Goal: Task Accomplishment & Management: Use online tool/utility

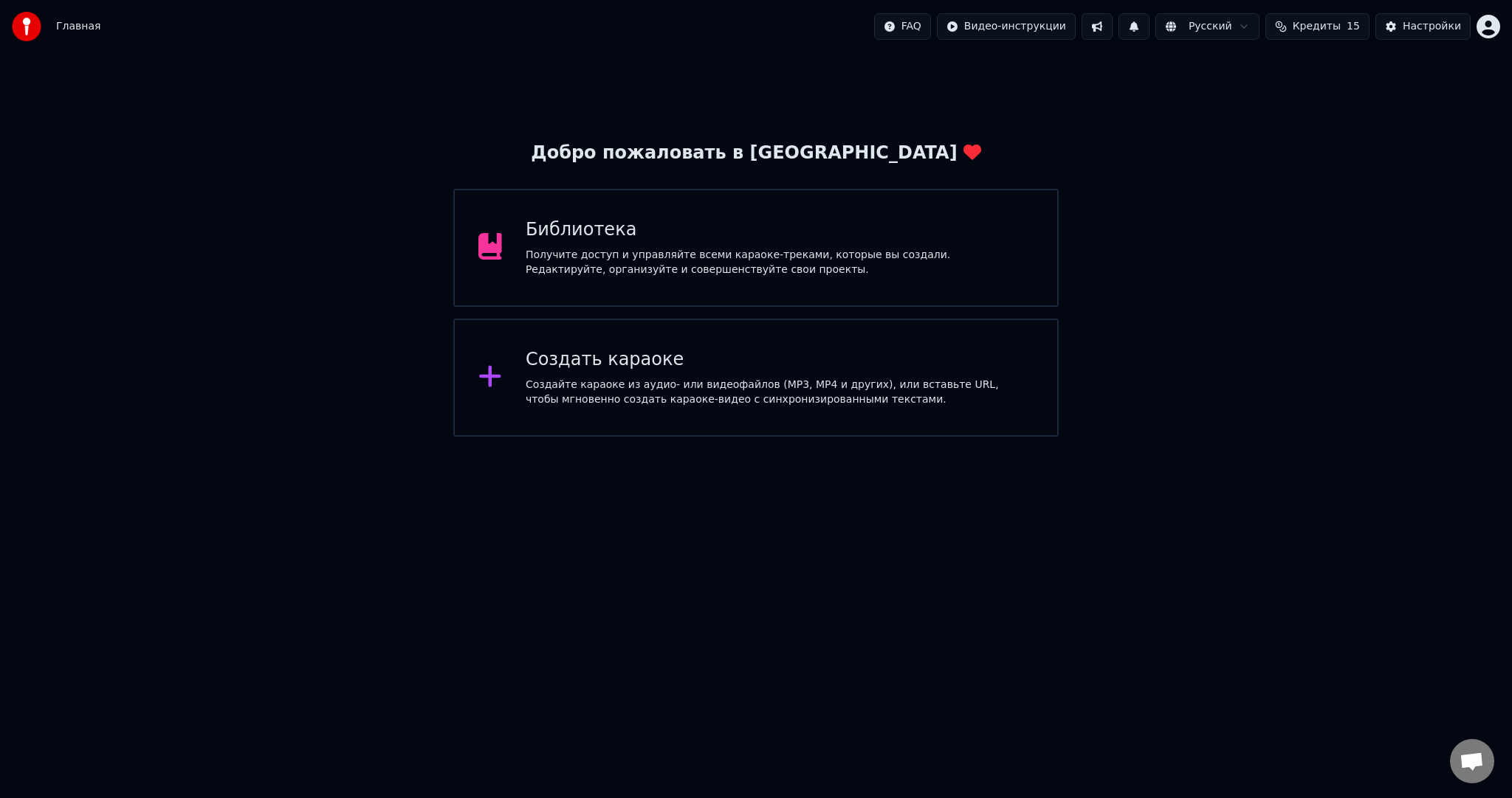
click at [790, 368] on div "Создать караоке" at bounding box center [779, 359] width 507 height 23
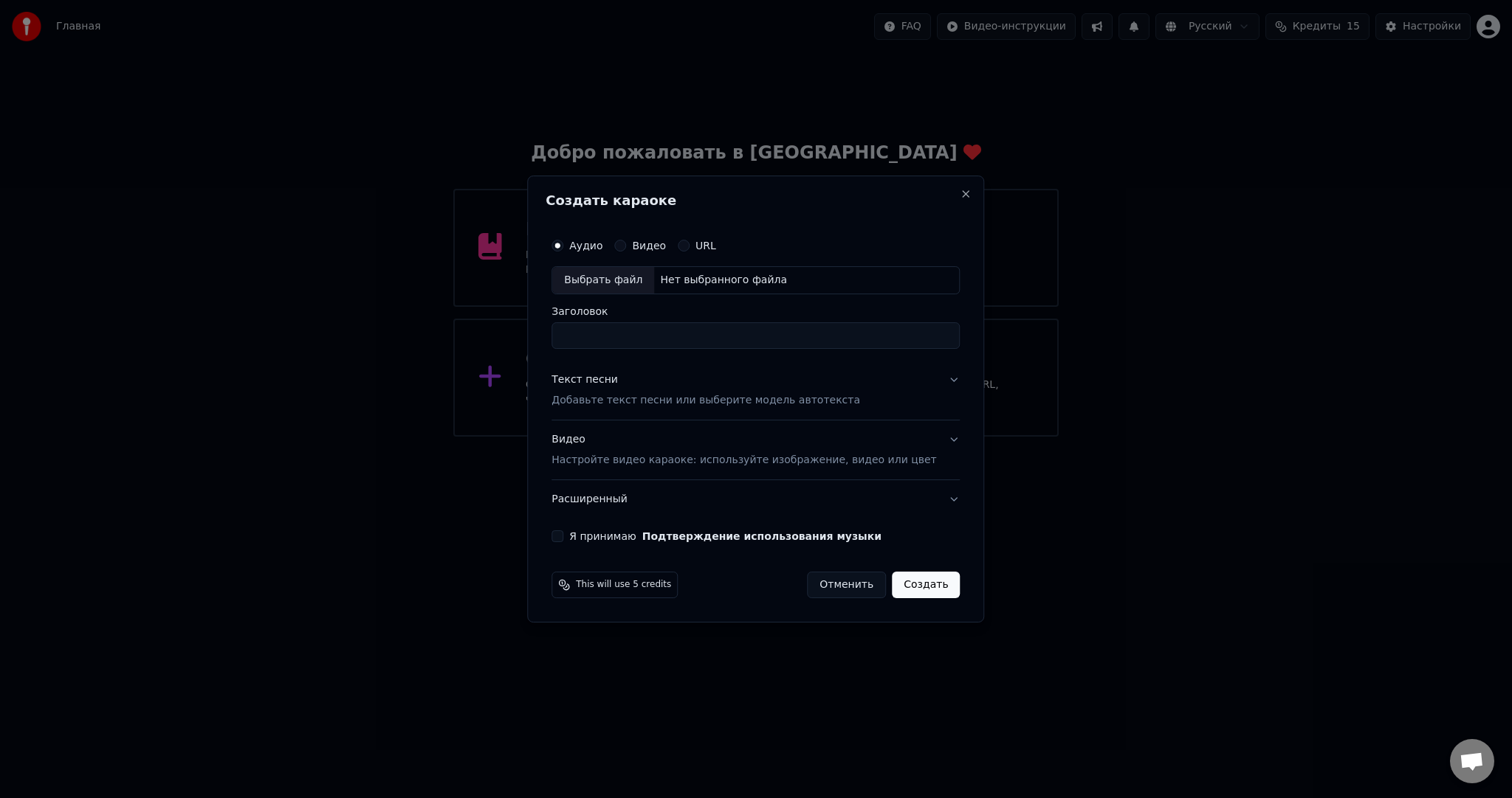
click at [639, 279] on div "Выбрать файл" at bounding box center [604, 280] width 102 height 27
type input "**********"
click at [668, 398] on p "Добавьте текст песни или выберите модель автотекста" at bounding box center [706, 400] width 308 height 15
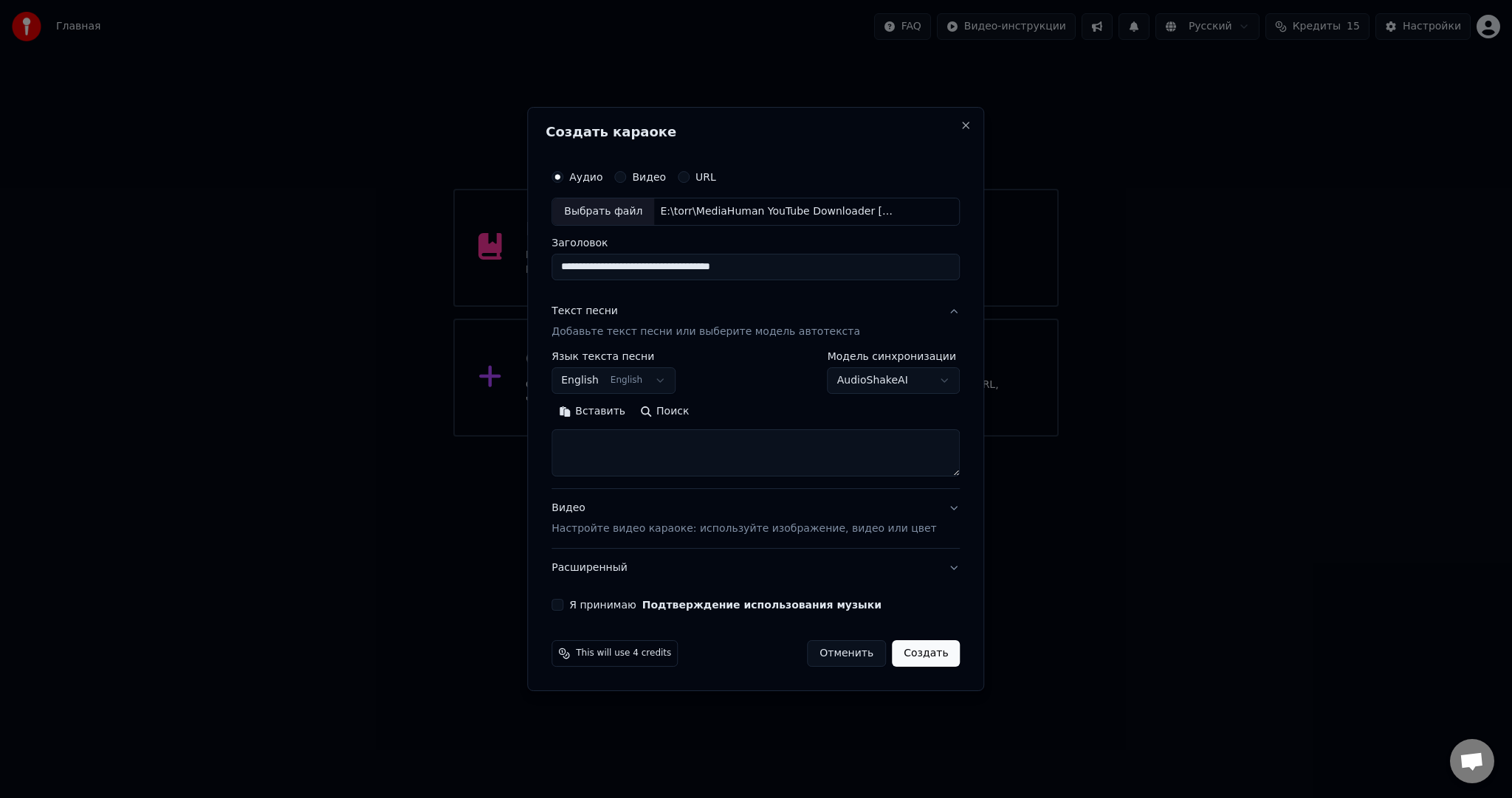
click at [650, 383] on button "English English" at bounding box center [613, 381] width 124 height 27
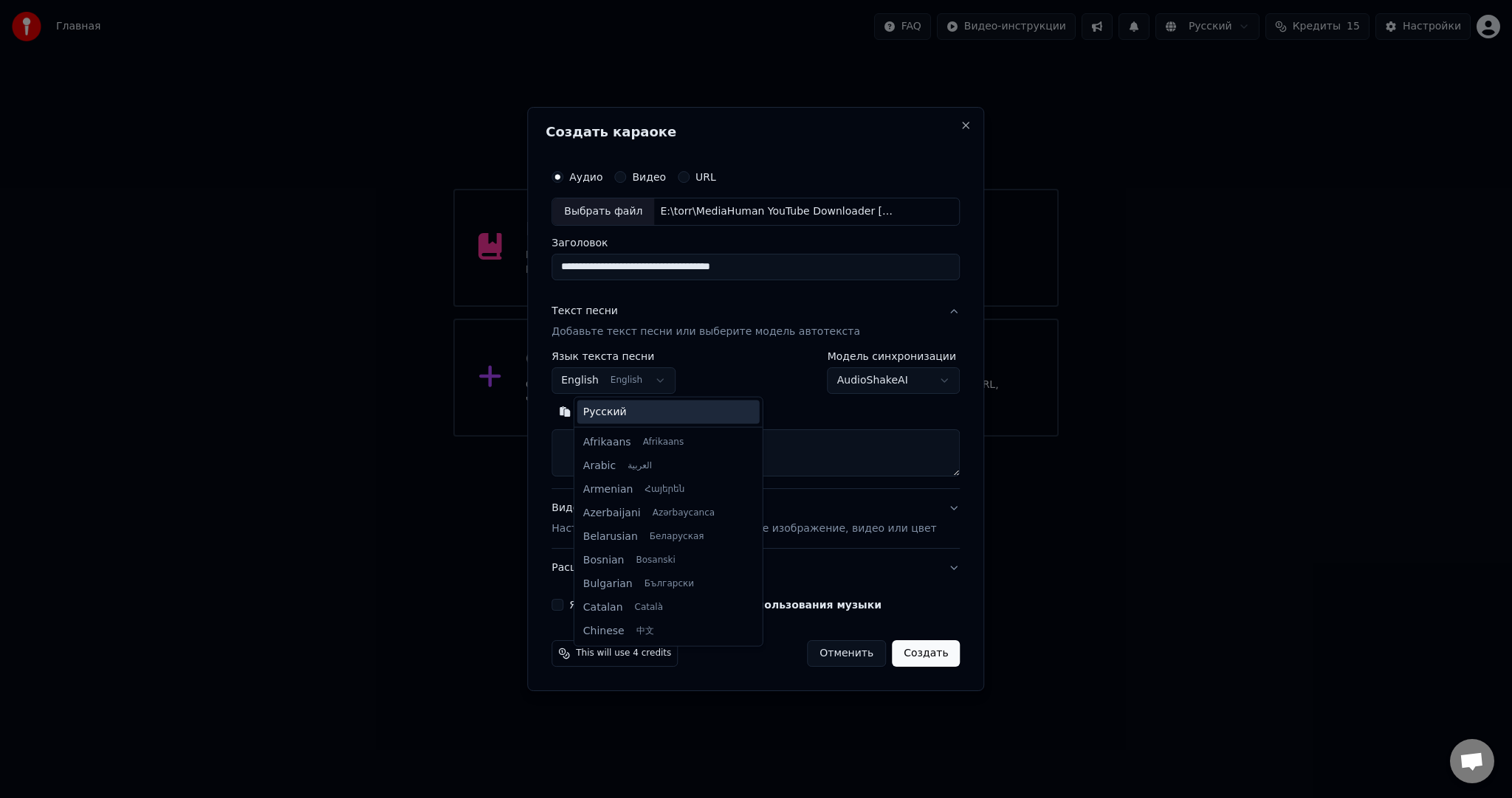
scroll to position [118, 0]
select select "**"
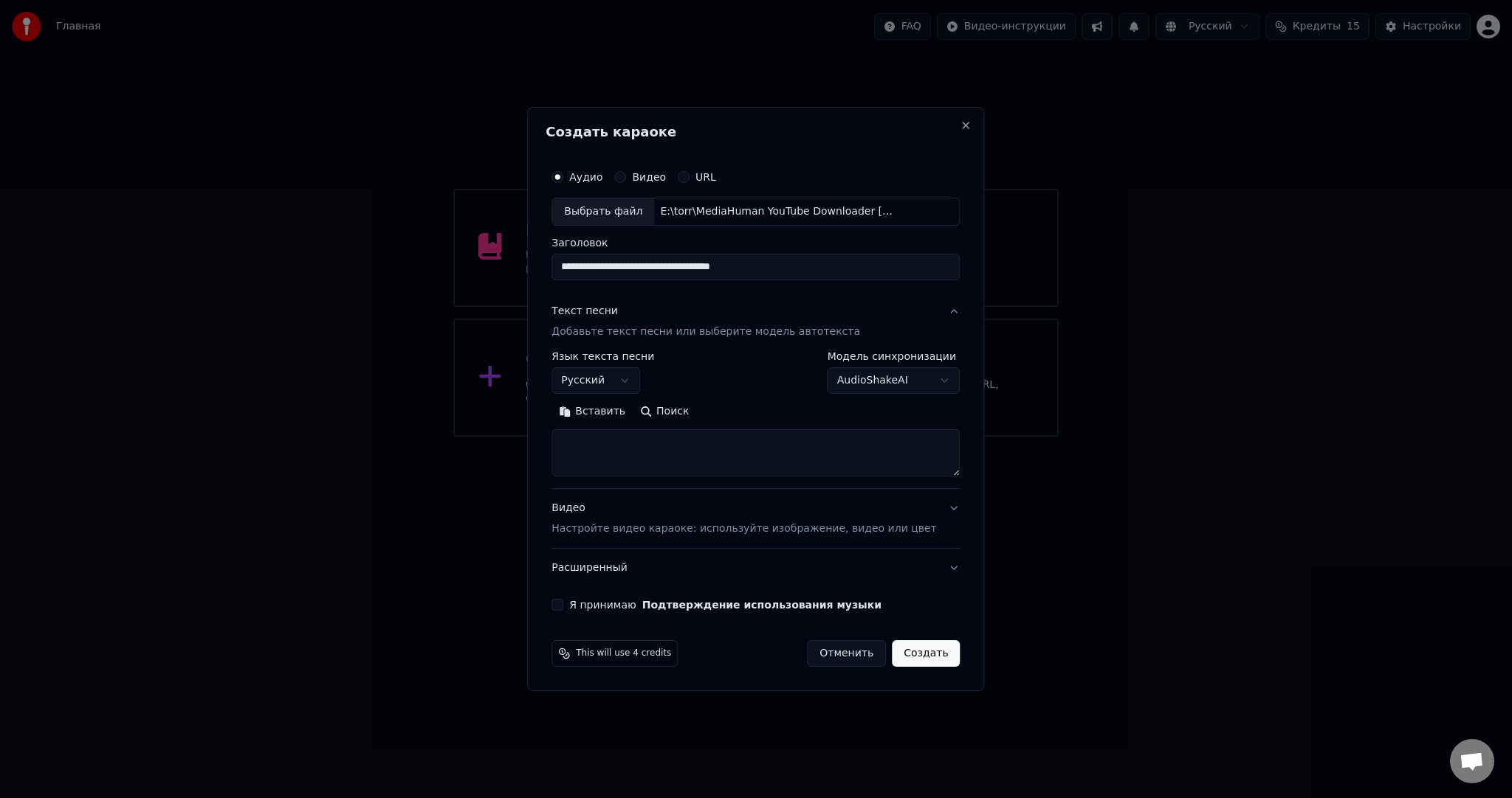
click at [858, 376] on body "Главная FAQ Видео-инструкции Русский Кредиты 15 Настройки Добро пожаловать в Yo…" at bounding box center [756, 218] width 1512 height 437
click at [857, 381] on body "Главная FAQ Видео-инструкции Русский Кредиты 15 Настройки Добро пожаловать в Yo…" at bounding box center [756, 218] width 1512 height 437
click at [863, 377] on body "Главная FAQ Видео-инструкции Русский Кредиты 15 Настройки Добро пожаловать в Yo…" at bounding box center [756, 218] width 1512 height 437
select select "**********"
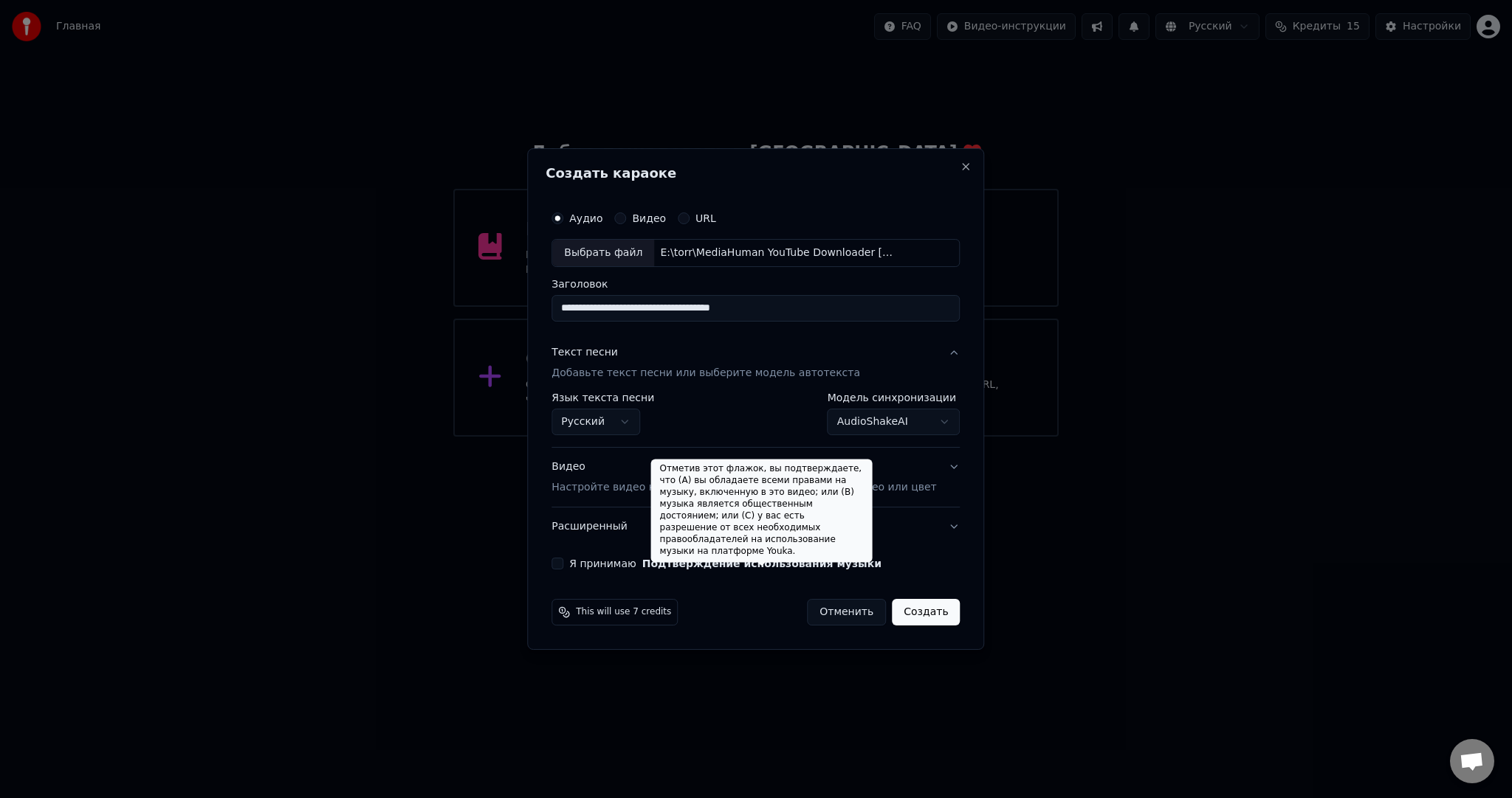
click at [609, 487] on p "Настройте видео караоке: используйте изображение, видео или цвет" at bounding box center [744, 487] width 384 height 15
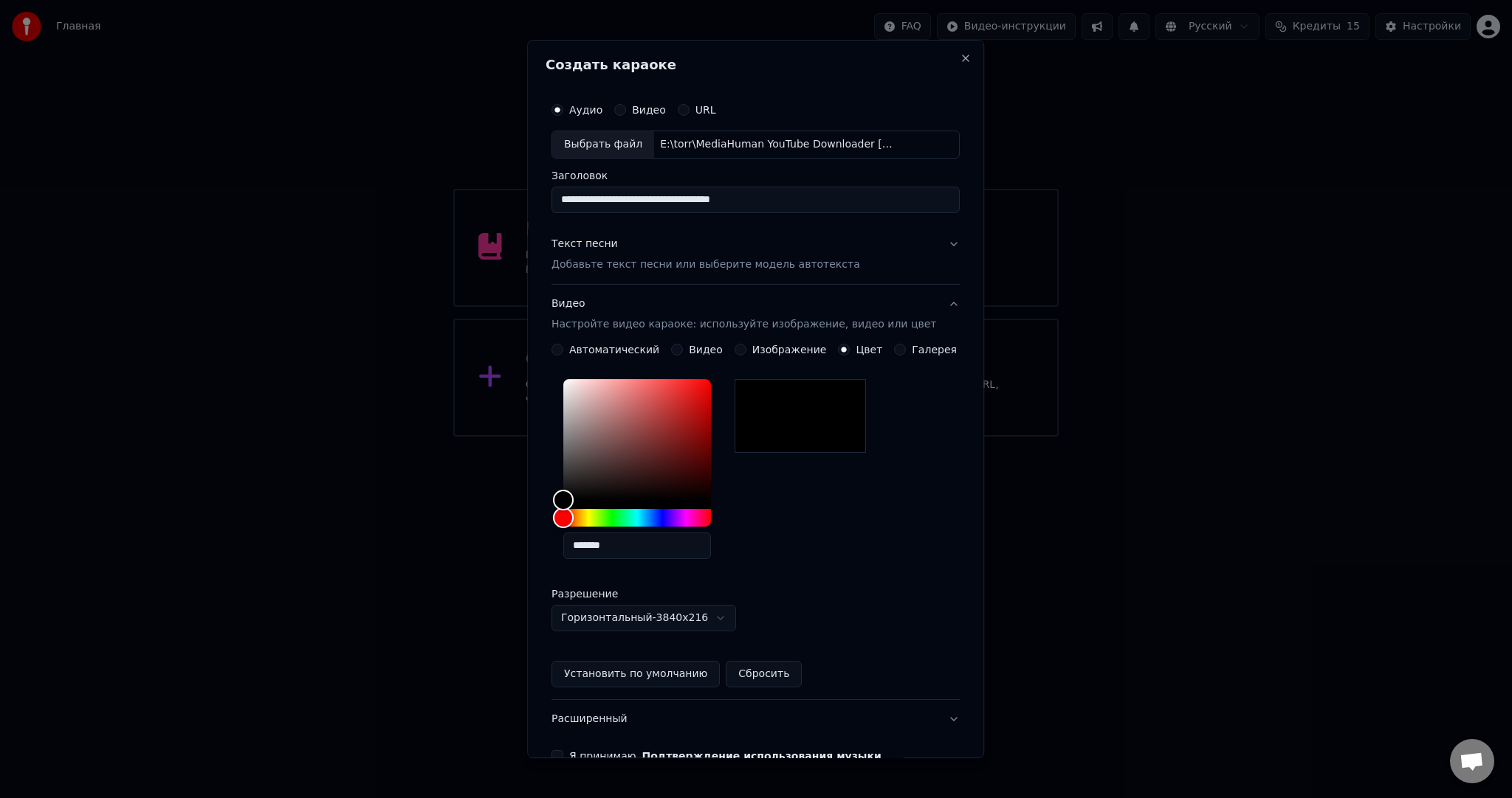
click at [681, 347] on button "Видео" at bounding box center [677, 350] width 12 height 12
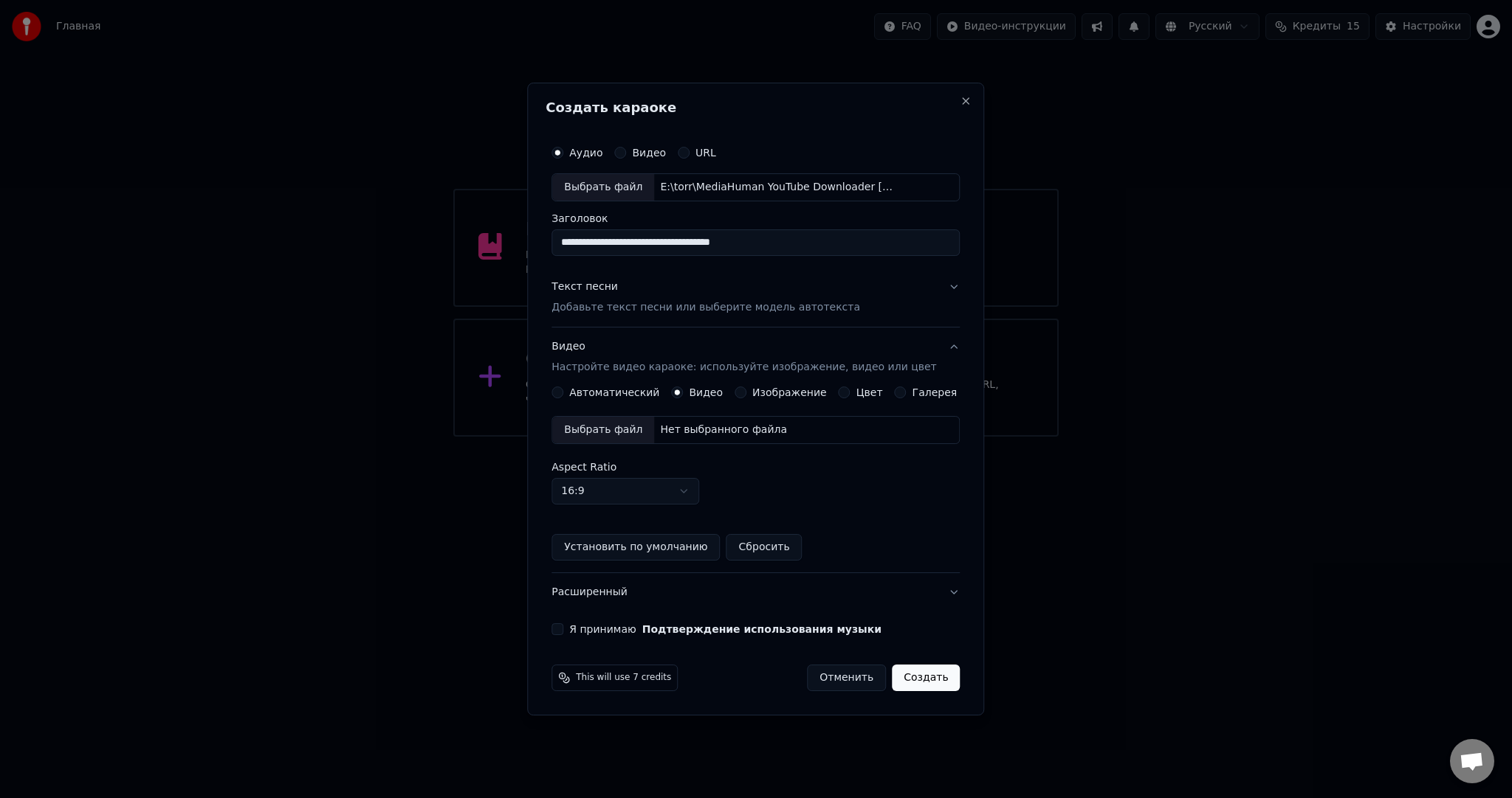
click at [622, 423] on div "Выбрать файл" at bounding box center [604, 430] width 102 height 27
click at [572, 622] on div "**********" at bounding box center [755, 387] width 420 height 509
click at [578, 634] on div "**********" at bounding box center [755, 387] width 420 height 509
click at [563, 627] on button "Я принимаю Подтверждение использования музыки" at bounding box center [558, 629] width 12 height 12
click at [905, 667] on button "Создать" at bounding box center [926, 678] width 68 height 27
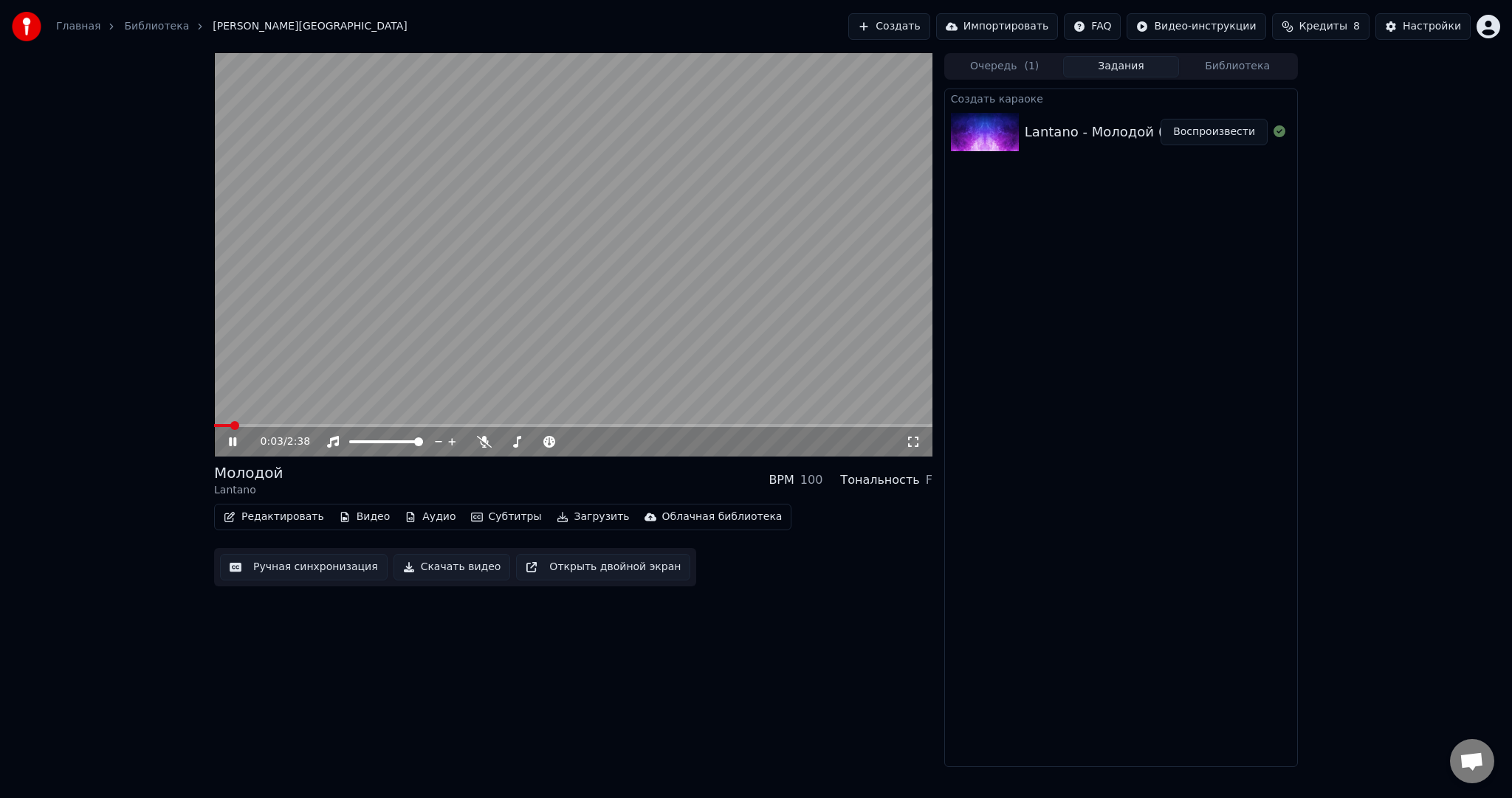
click at [519, 308] on video at bounding box center [572, 254] width 718 height 403
click at [471, 512] on icon "button" at bounding box center [477, 517] width 12 height 9
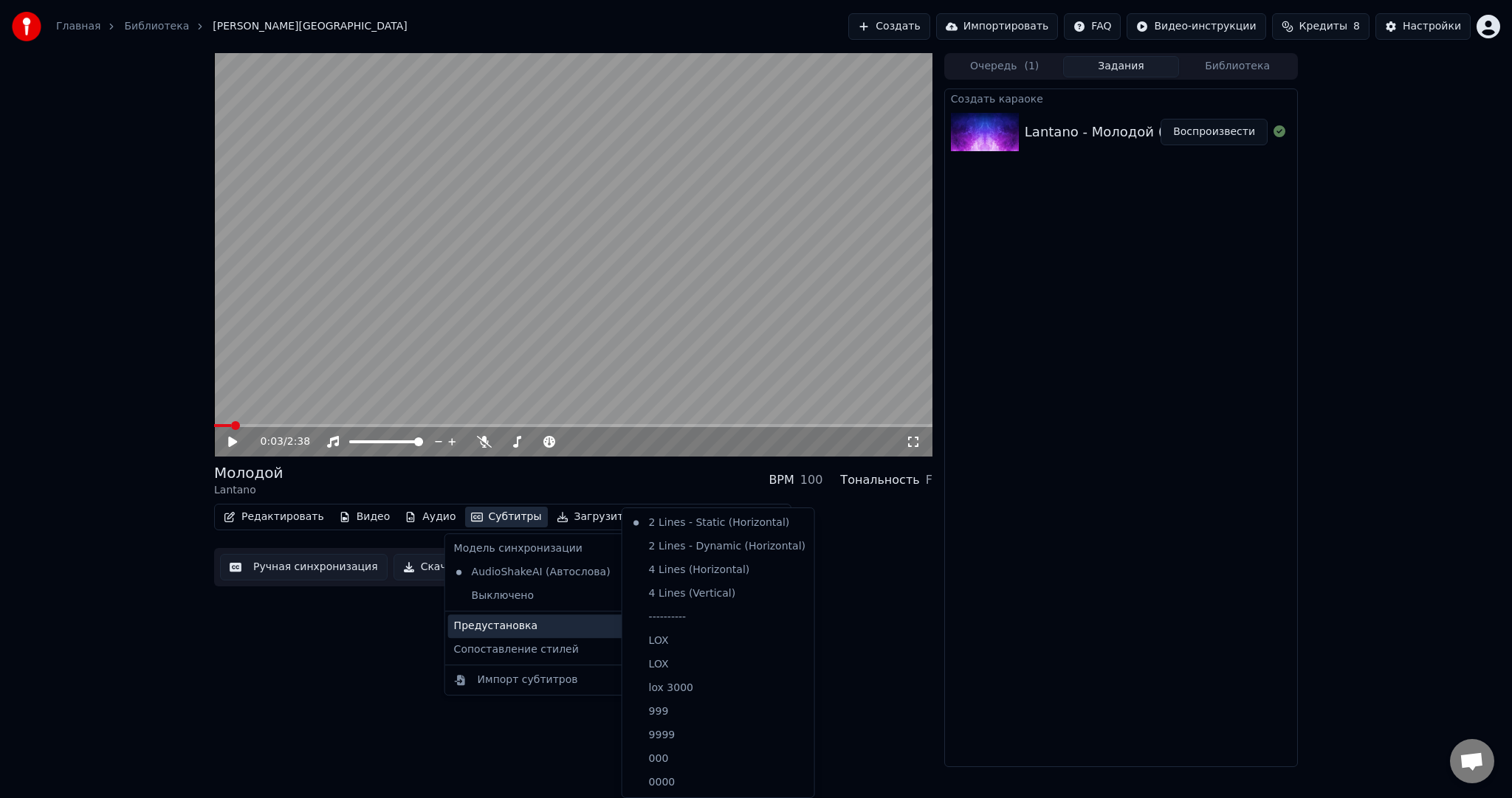
click at [533, 621] on div "Предустановка" at bounding box center [543, 626] width 191 height 23
drag, startPoint x: 671, startPoint y: 612, endPoint x: 658, endPoint y: 611, distance: 13.0
click at [671, 611] on div "----------" at bounding box center [718, 617] width 186 height 23
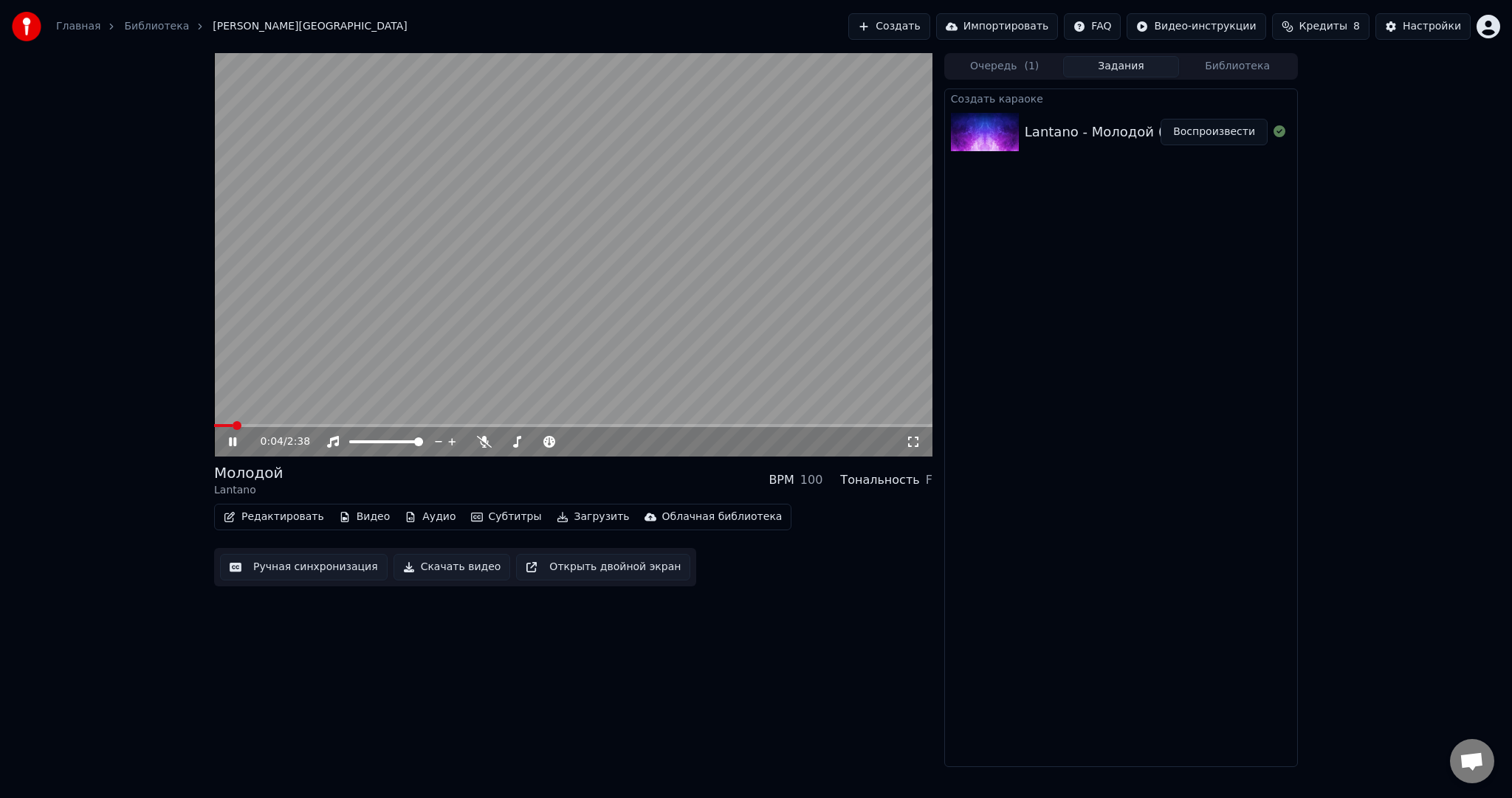
click at [329, 570] on button "Ручная синхронизация" at bounding box center [304, 567] width 168 height 27
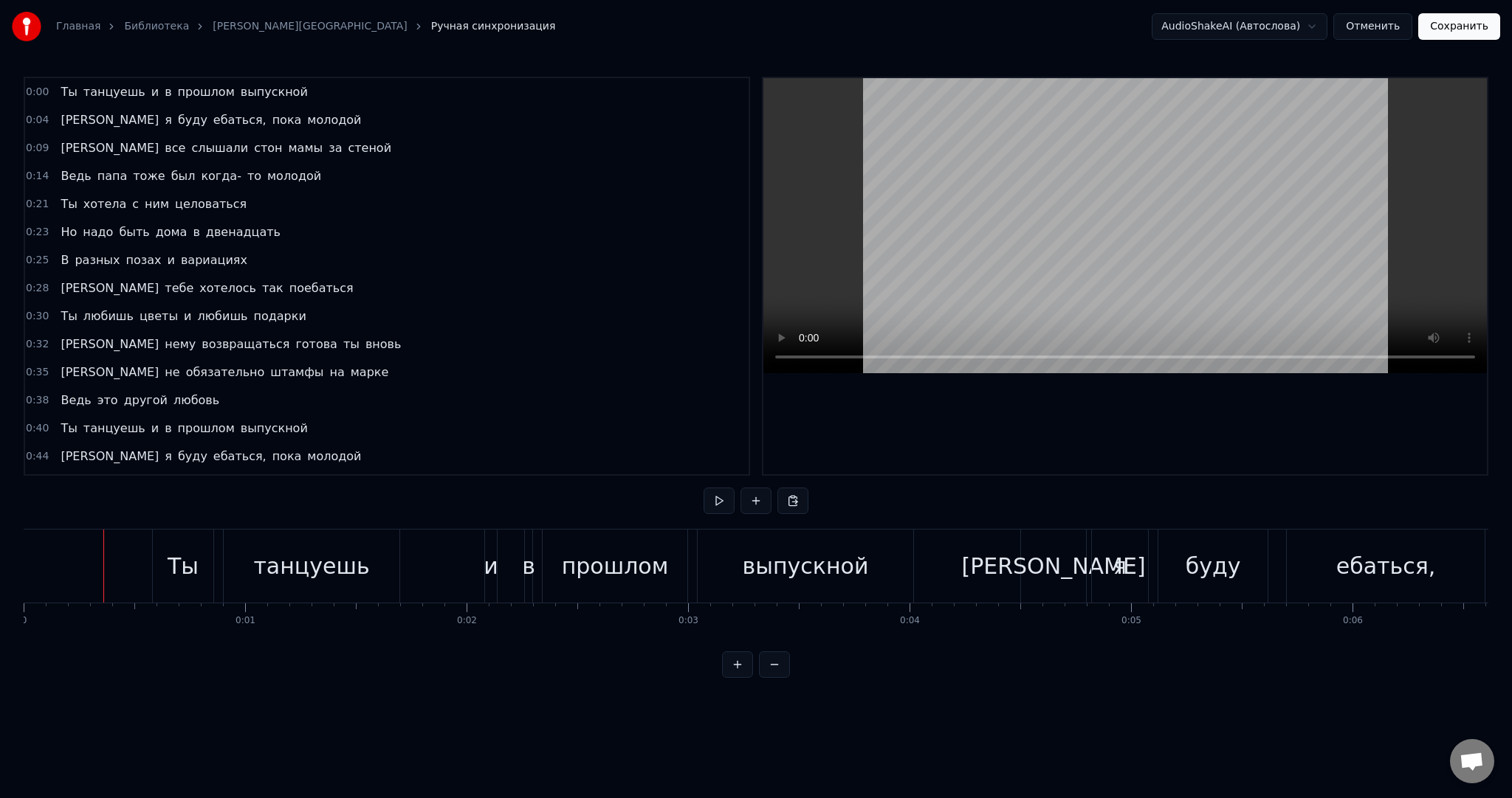
click at [728, 501] on button at bounding box center [719, 500] width 31 height 27
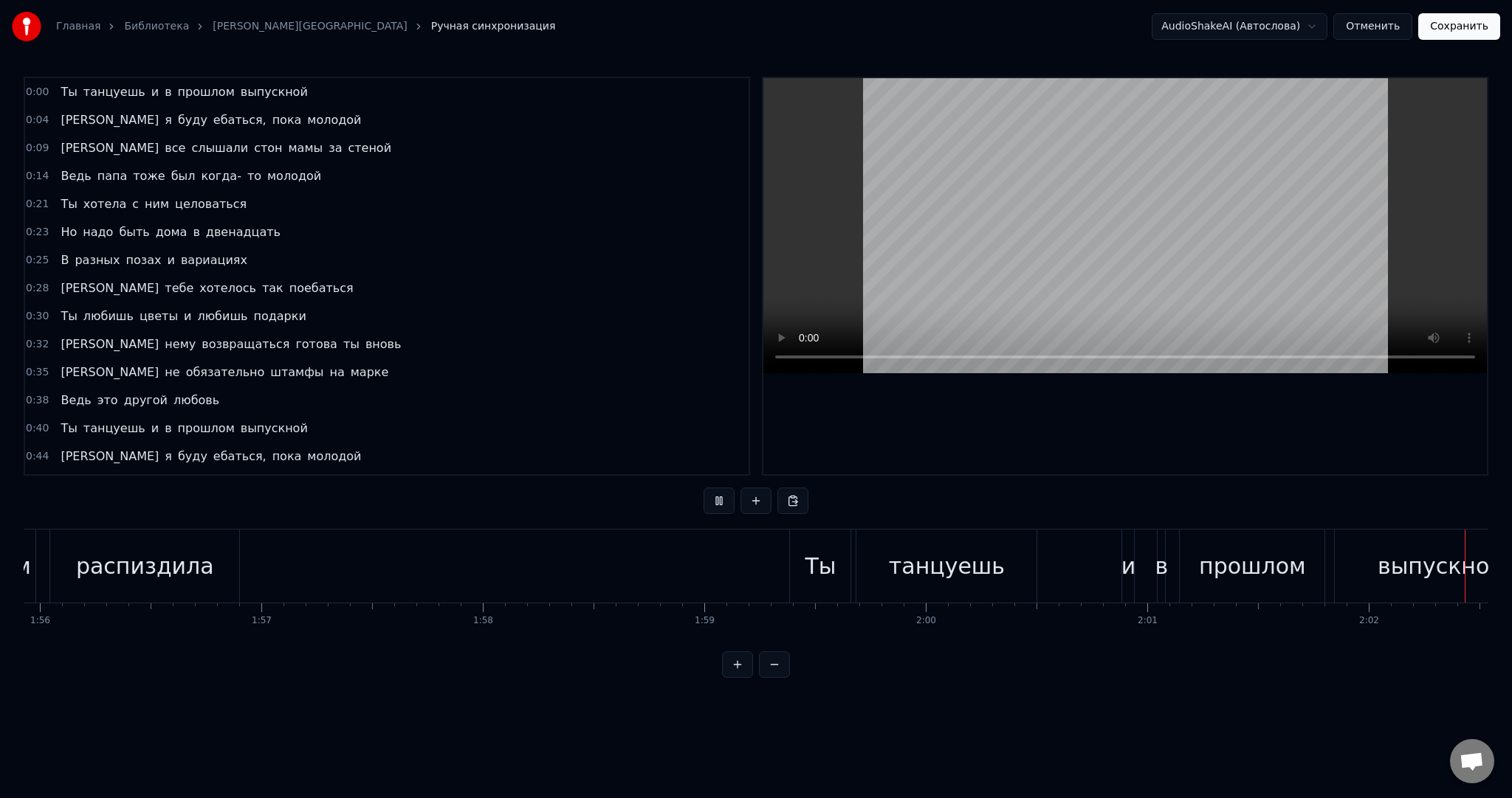
scroll to position [0, 27025]
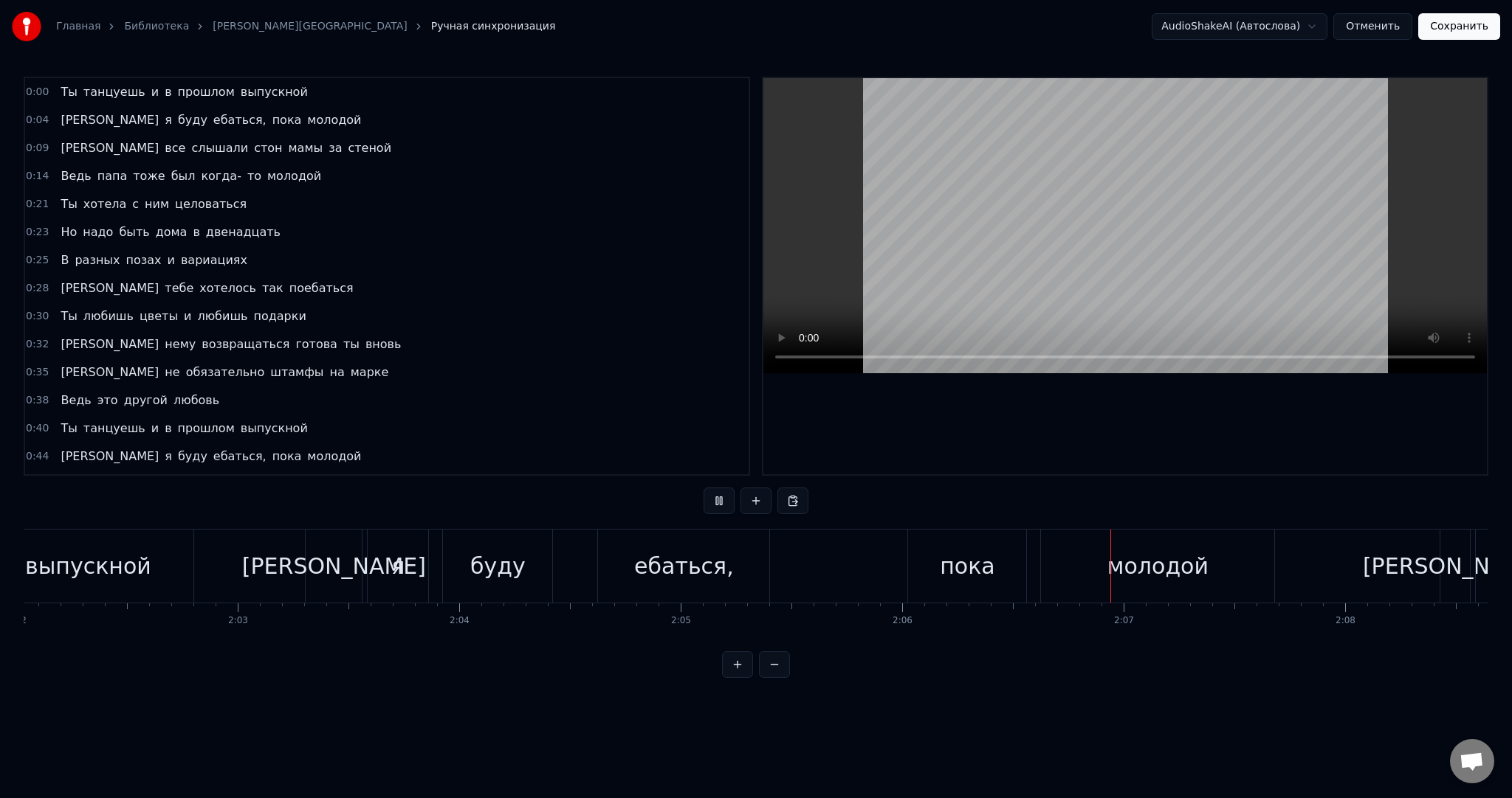
drag, startPoint x: 1048, startPoint y: 212, endPoint x: 1036, endPoint y: 224, distance: 17.0
click at [1048, 212] on video at bounding box center [1124, 225] width 723 height 295
click at [1005, 242] on video at bounding box center [1124, 225] width 723 height 295
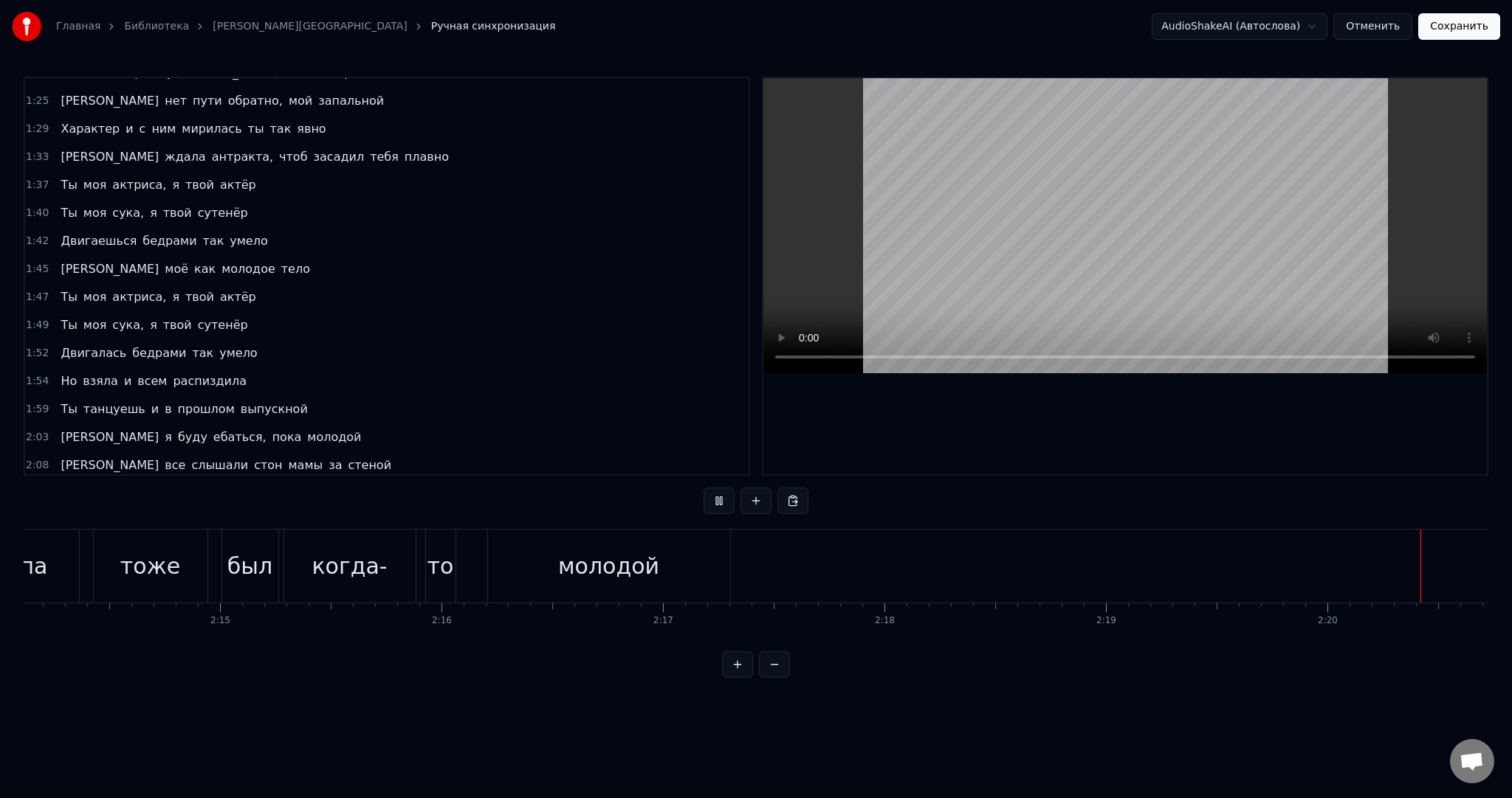
scroll to position [0, 31054]
click at [1448, 23] on button "Сохранить" at bounding box center [1459, 26] width 82 height 27
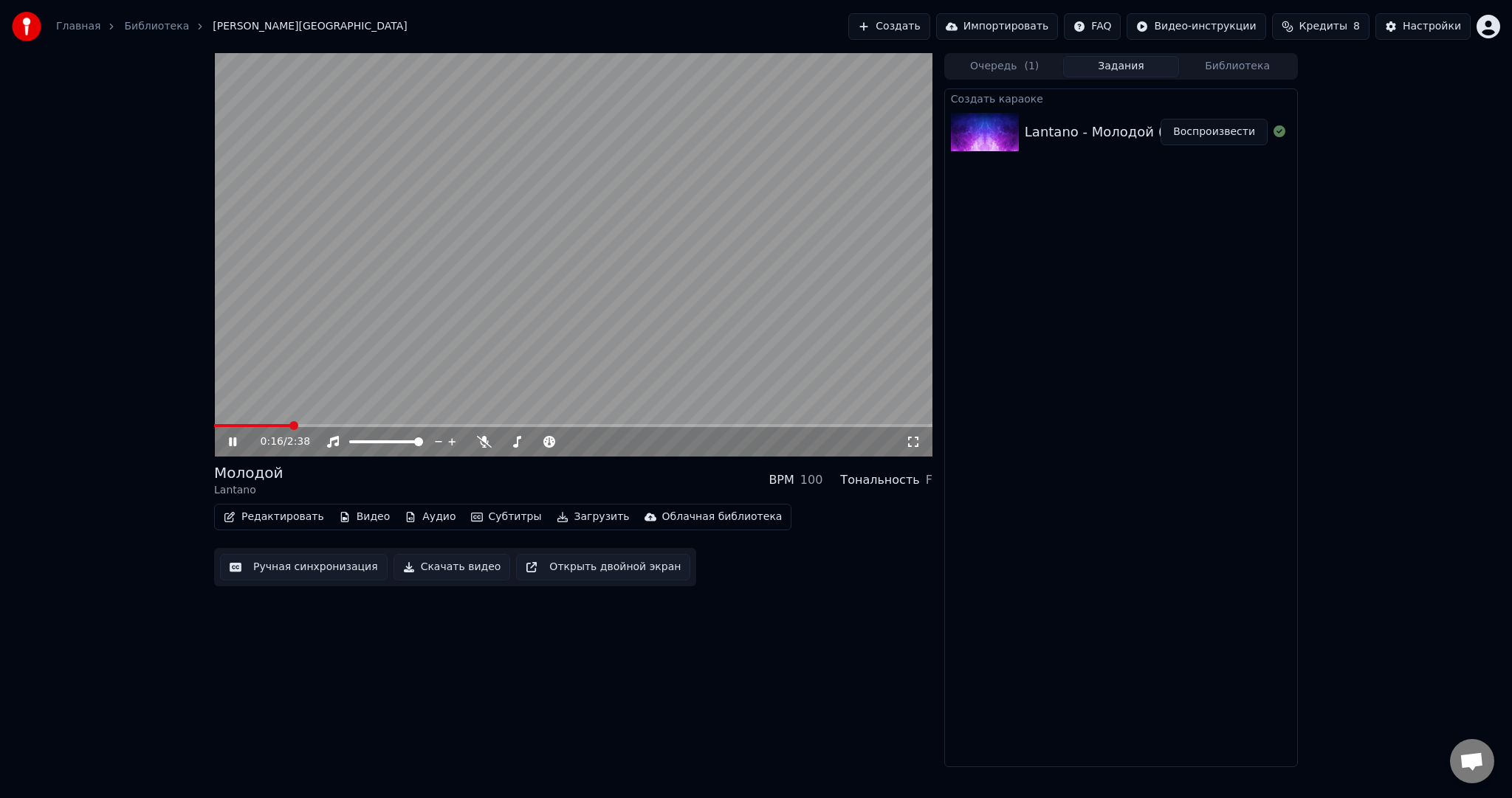
click at [517, 318] on video at bounding box center [572, 254] width 718 height 403
click at [562, 520] on button "Загрузить" at bounding box center [593, 518] width 85 height 21
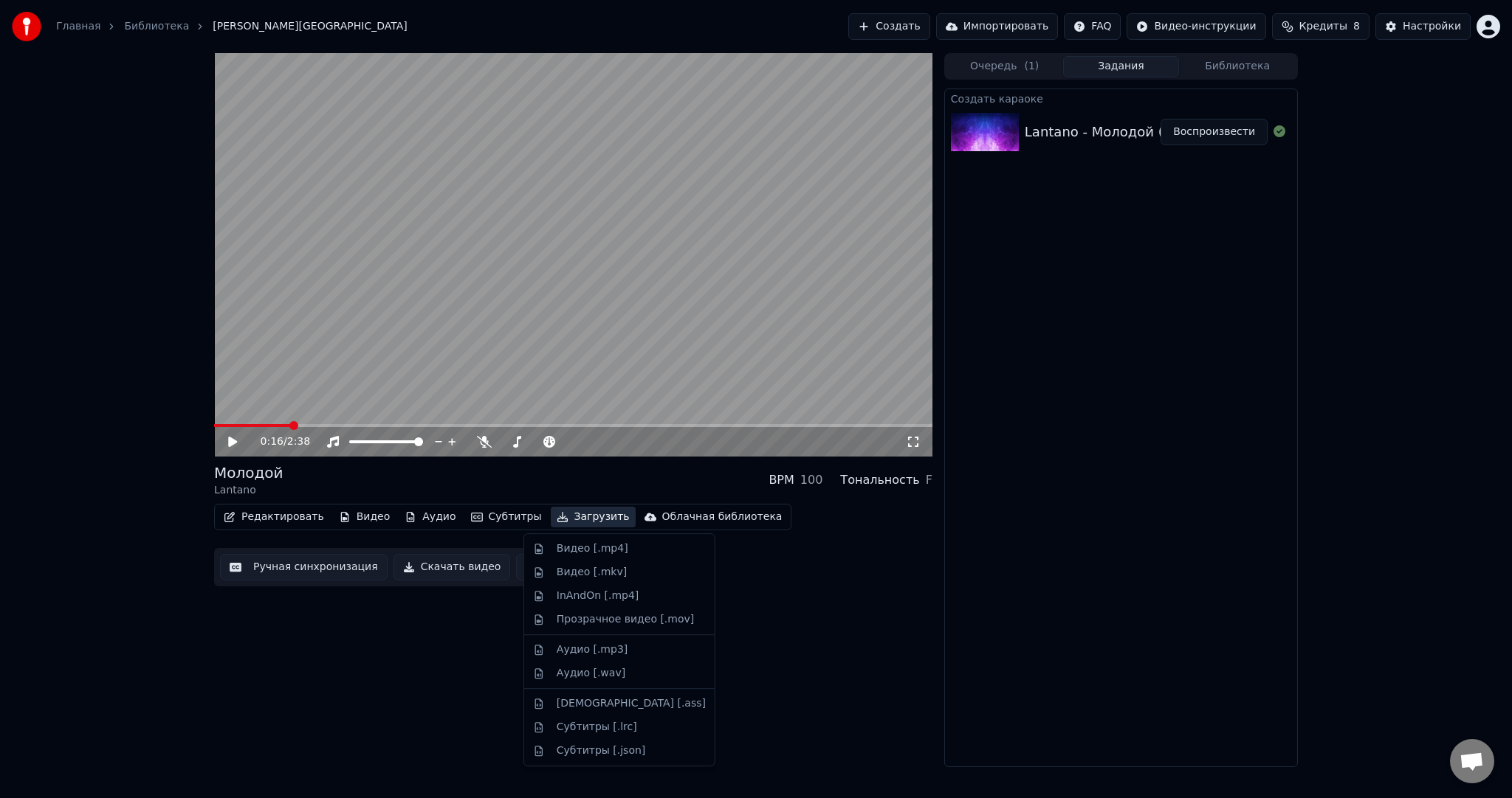
click at [563, 548] on div "Видео [.mp4]" at bounding box center [592, 549] width 72 height 15
